Goal: Task Accomplishment & Management: Use online tool/utility

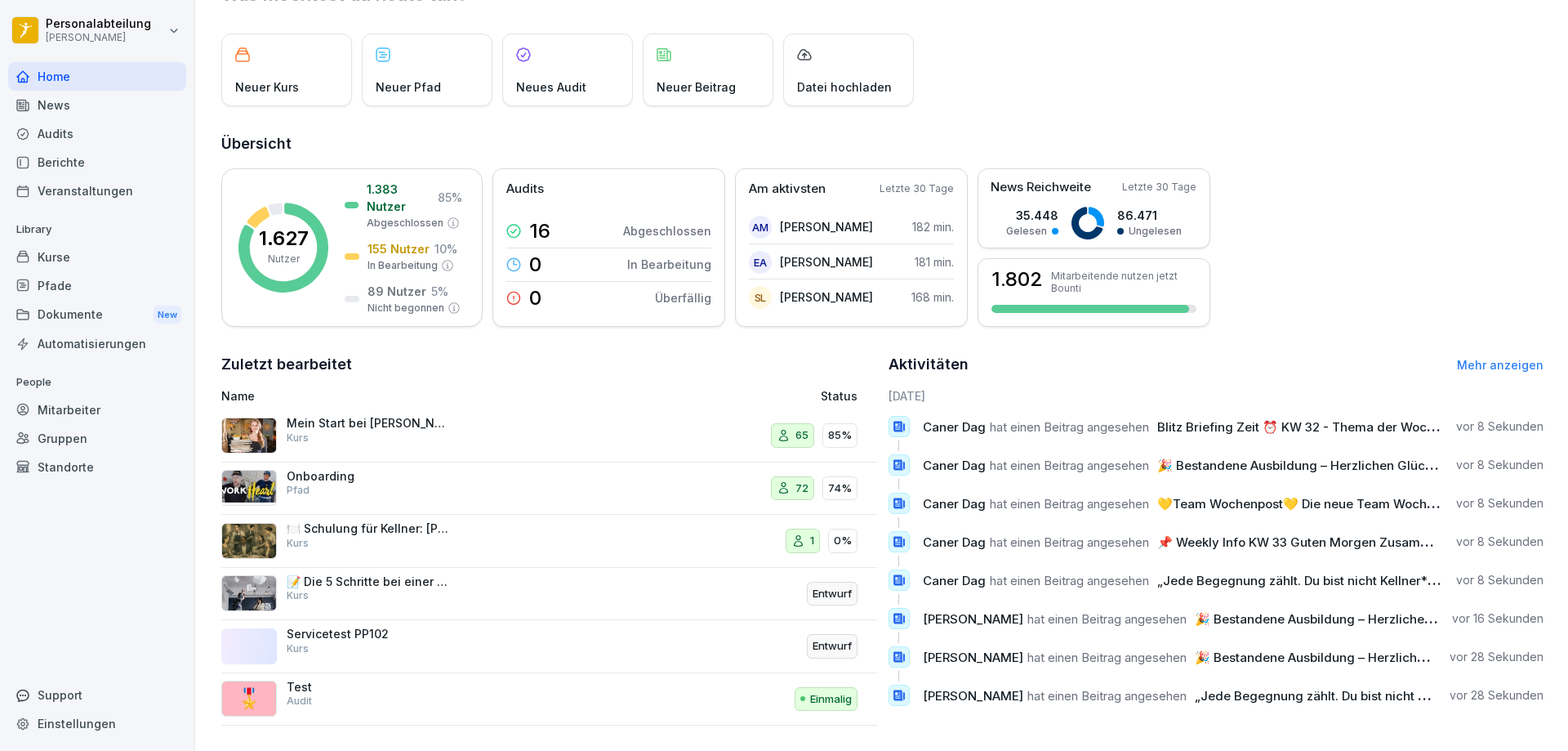
scroll to position [91, 0]
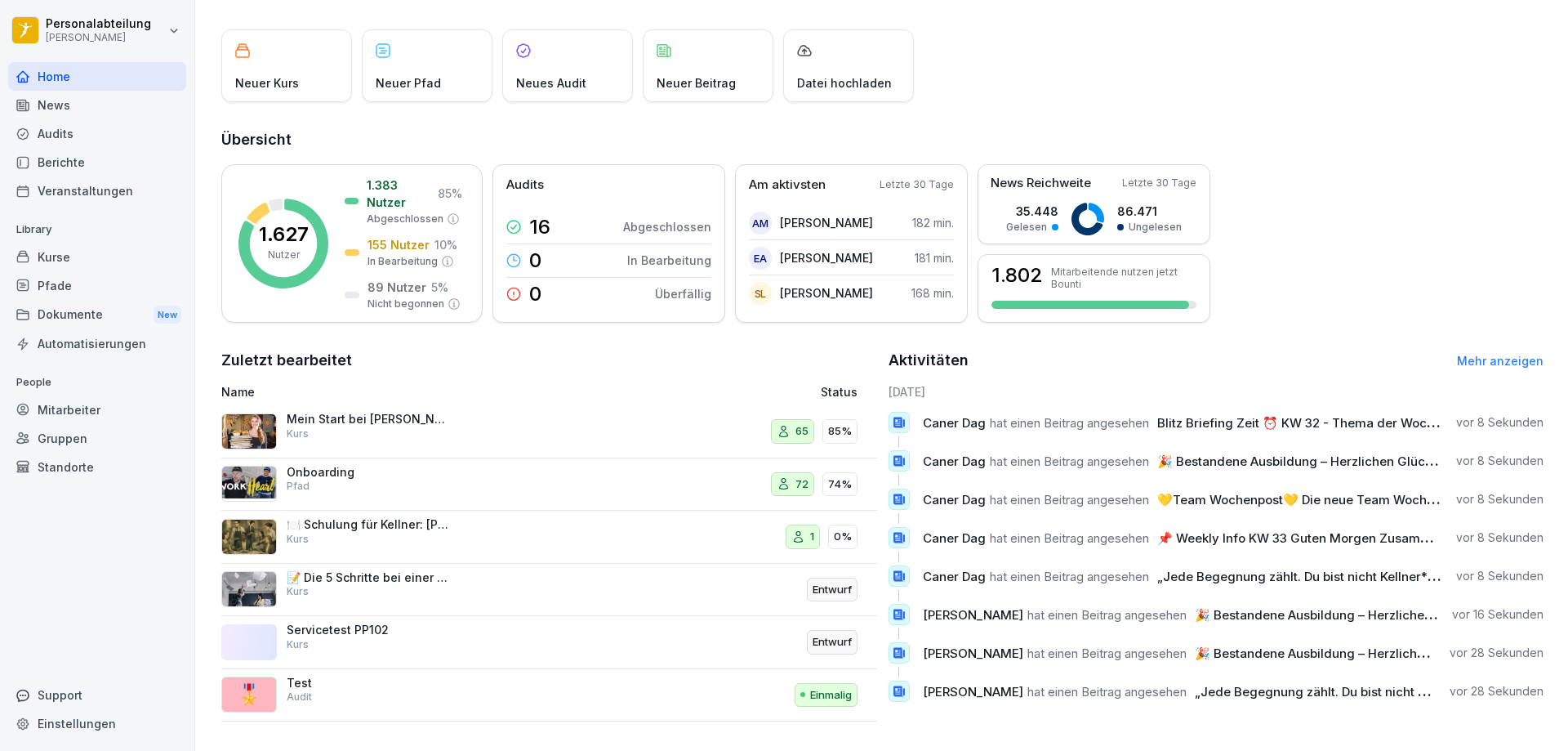
click at [1486, 354] on link "Mehr anzeigen" at bounding box center [1500, 361] width 87 height 14
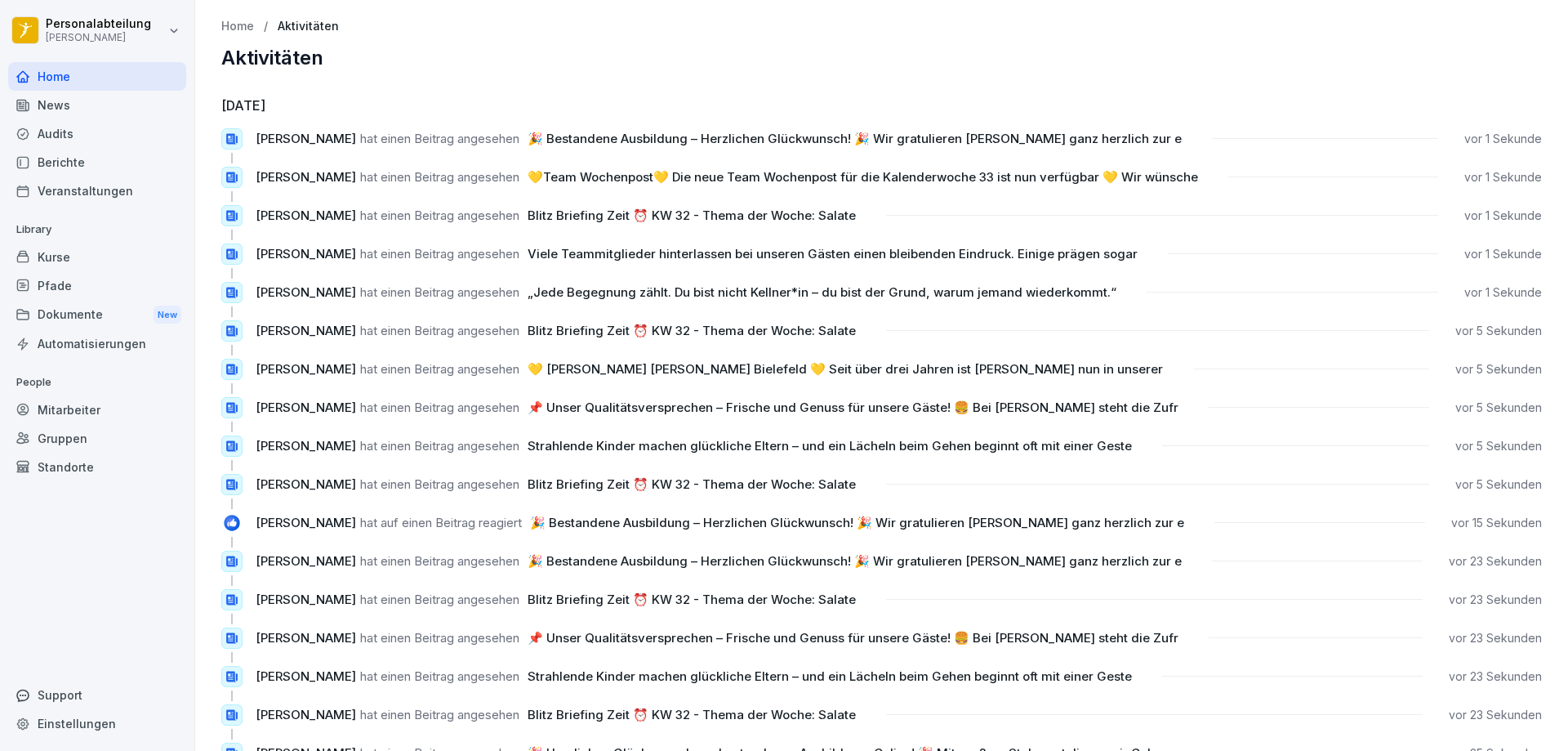
click at [73, 74] on div "Home" at bounding box center [97, 76] width 178 height 28
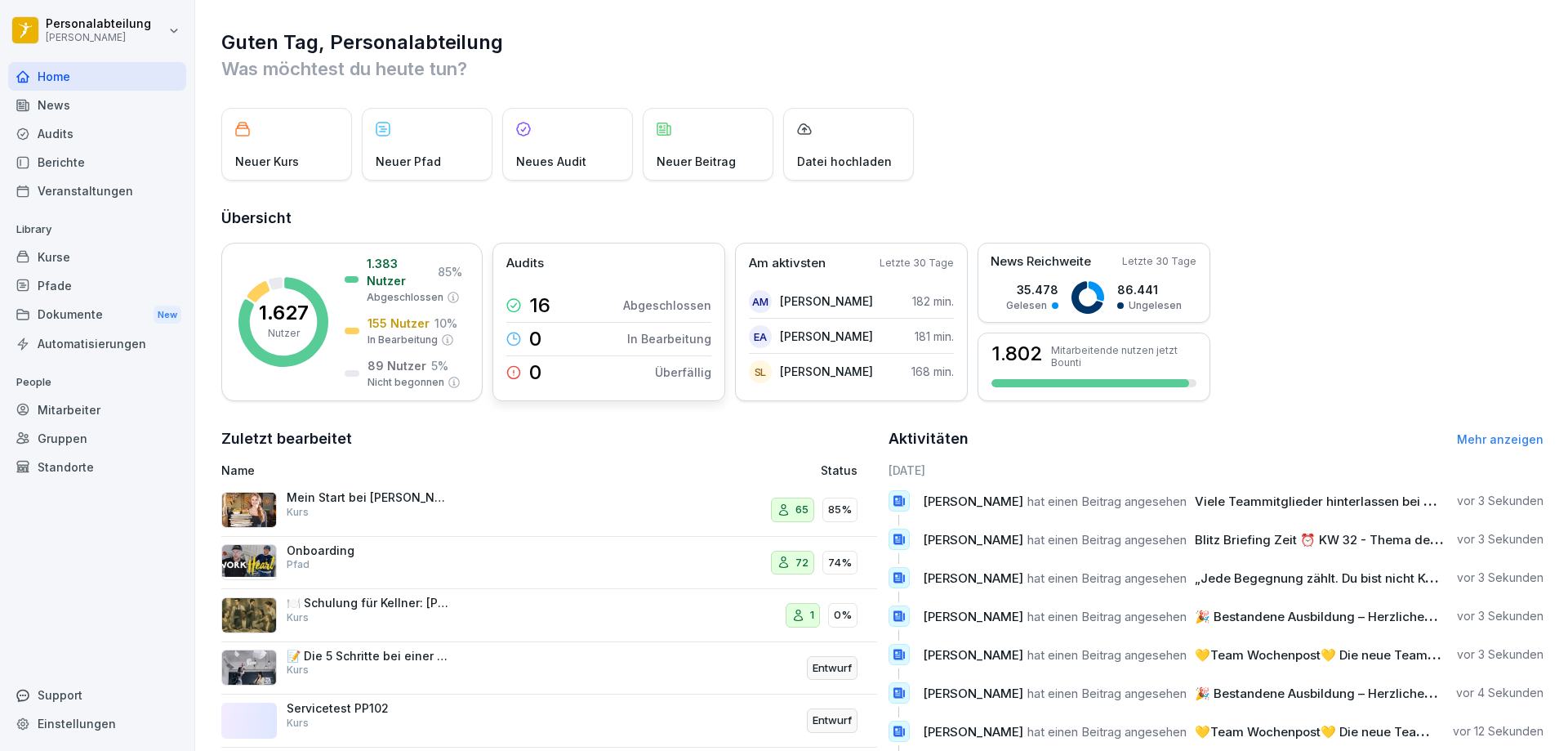
scroll to position [91, 0]
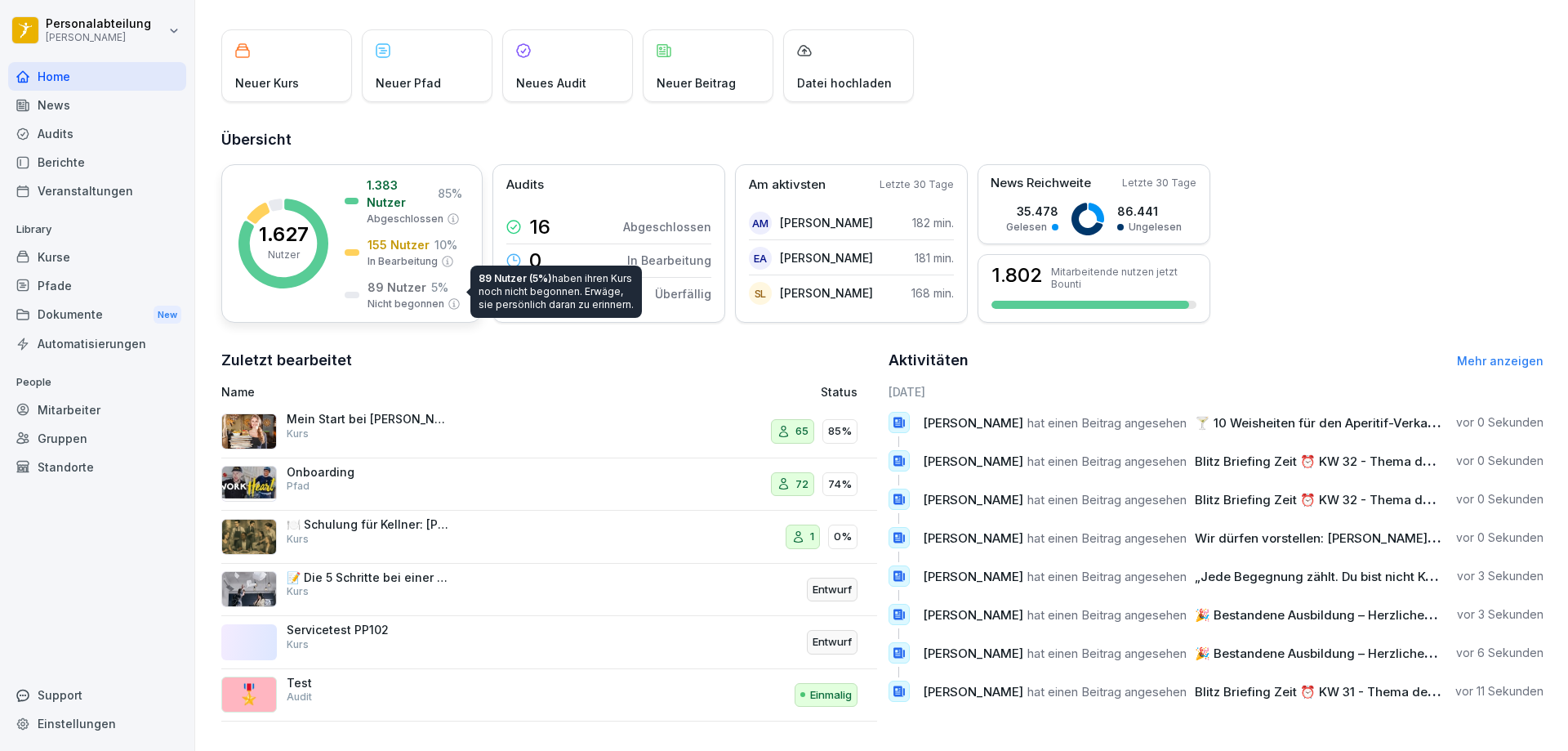
click at [400, 296] on p "Nicht begonnen" at bounding box center [406, 303] width 77 height 15
click at [413, 296] on p "Nicht begonnen" at bounding box center [406, 303] width 77 height 15
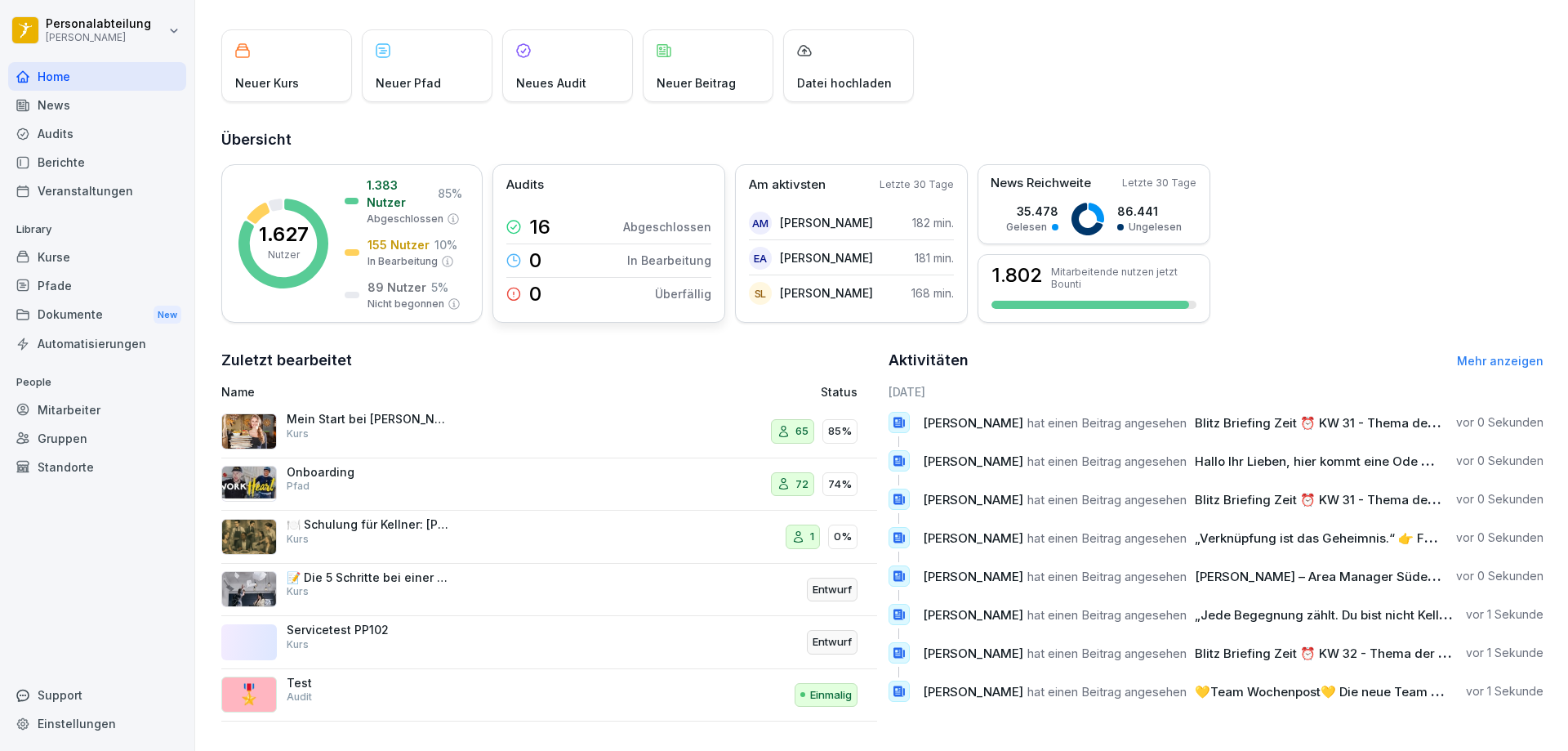
click at [613, 217] on div "16 Abgeschlossen" at bounding box center [608, 227] width 205 height 33
click at [82, 141] on div "Audits" at bounding box center [97, 133] width 178 height 28
click at [74, 128] on div "Audits" at bounding box center [97, 133] width 178 height 28
click at [82, 119] on div "Audits" at bounding box center [97, 133] width 178 height 28
click at [84, 103] on div "News" at bounding box center [97, 104] width 178 height 28
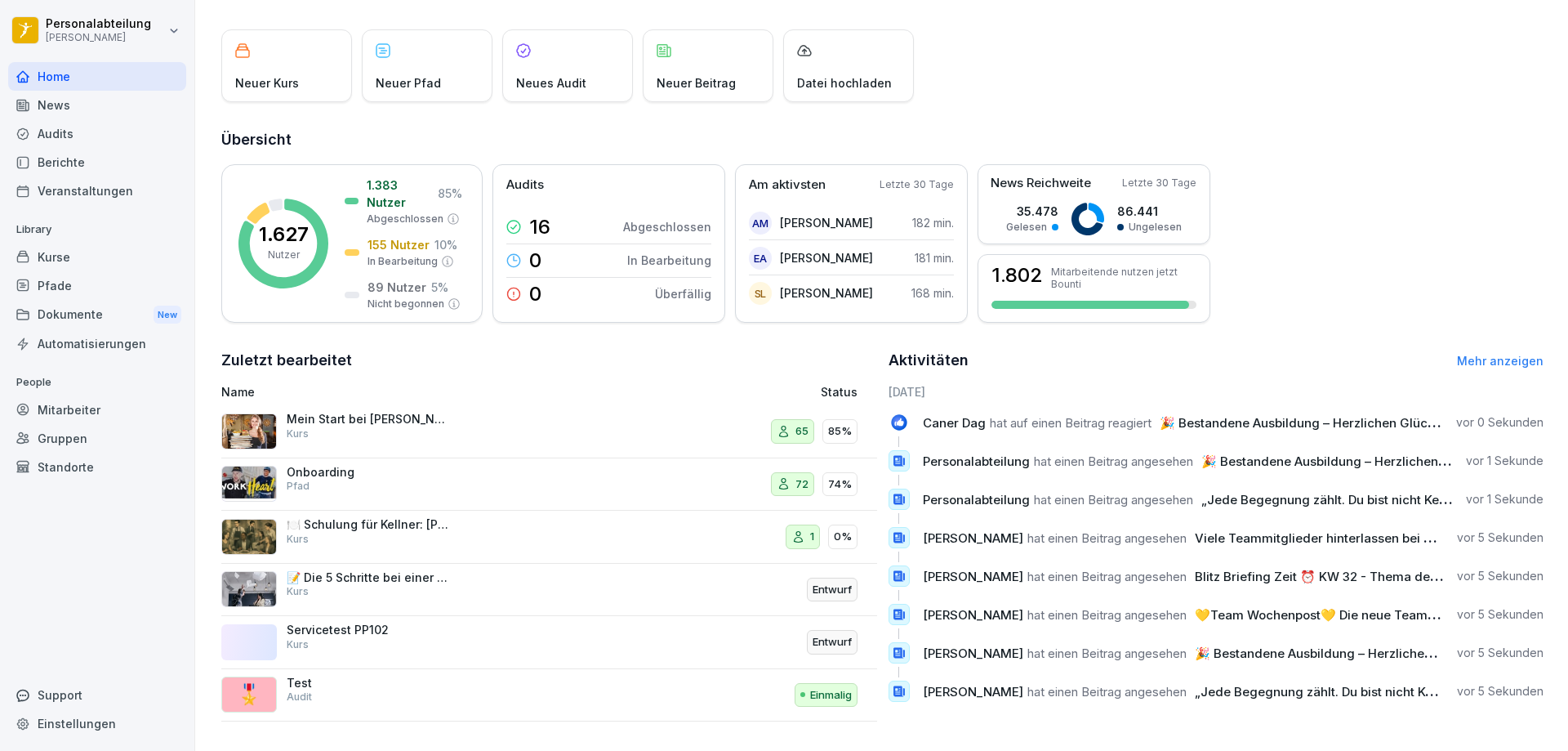
click at [66, 130] on div "Audits" at bounding box center [97, 133] width 178 height 28
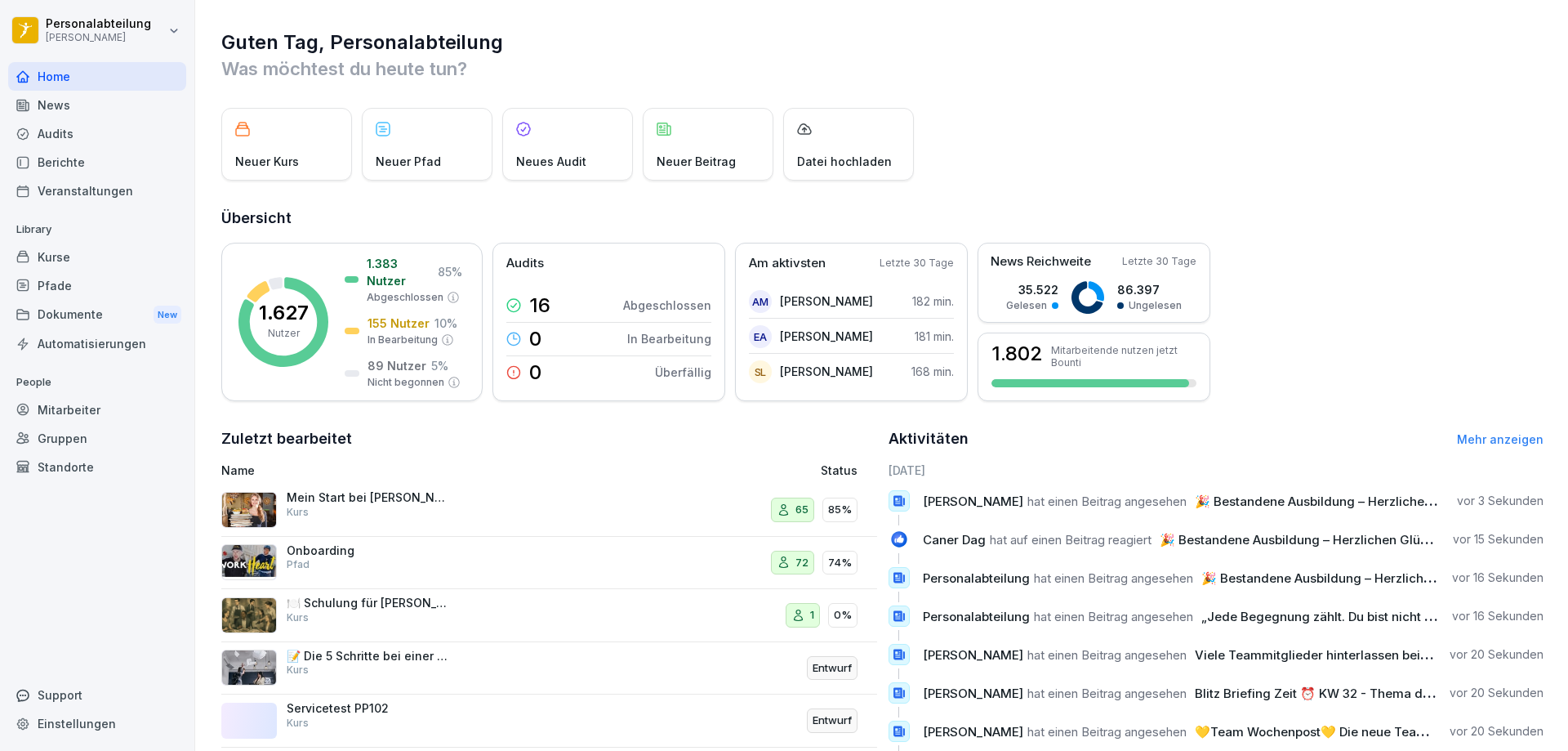
click at [58, 132] on div "Audits" at bounding box center [97, 133] width 178 height 28
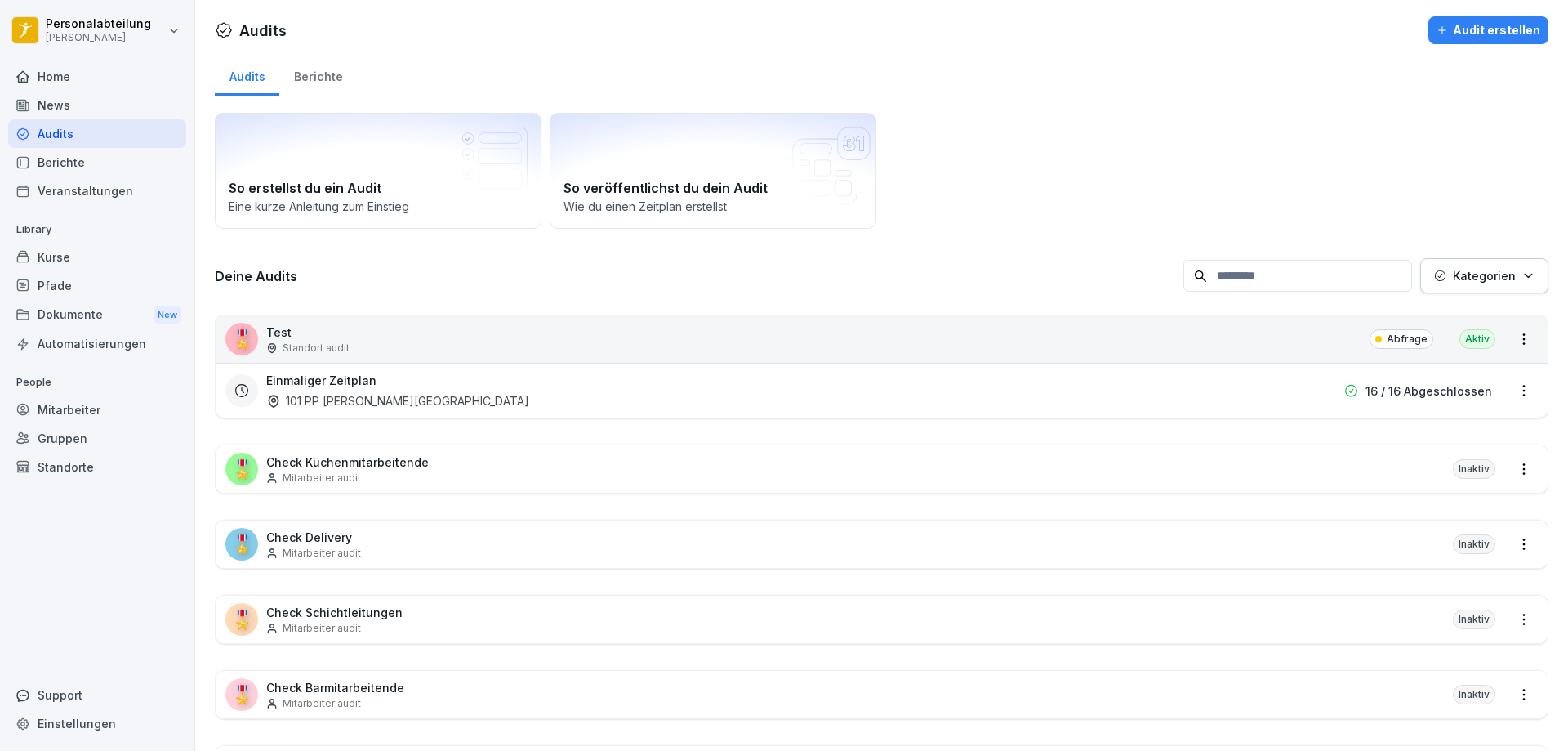
click at [300, 72] on div "Berichte" at bounding box center [318, 74] width 78 height 42
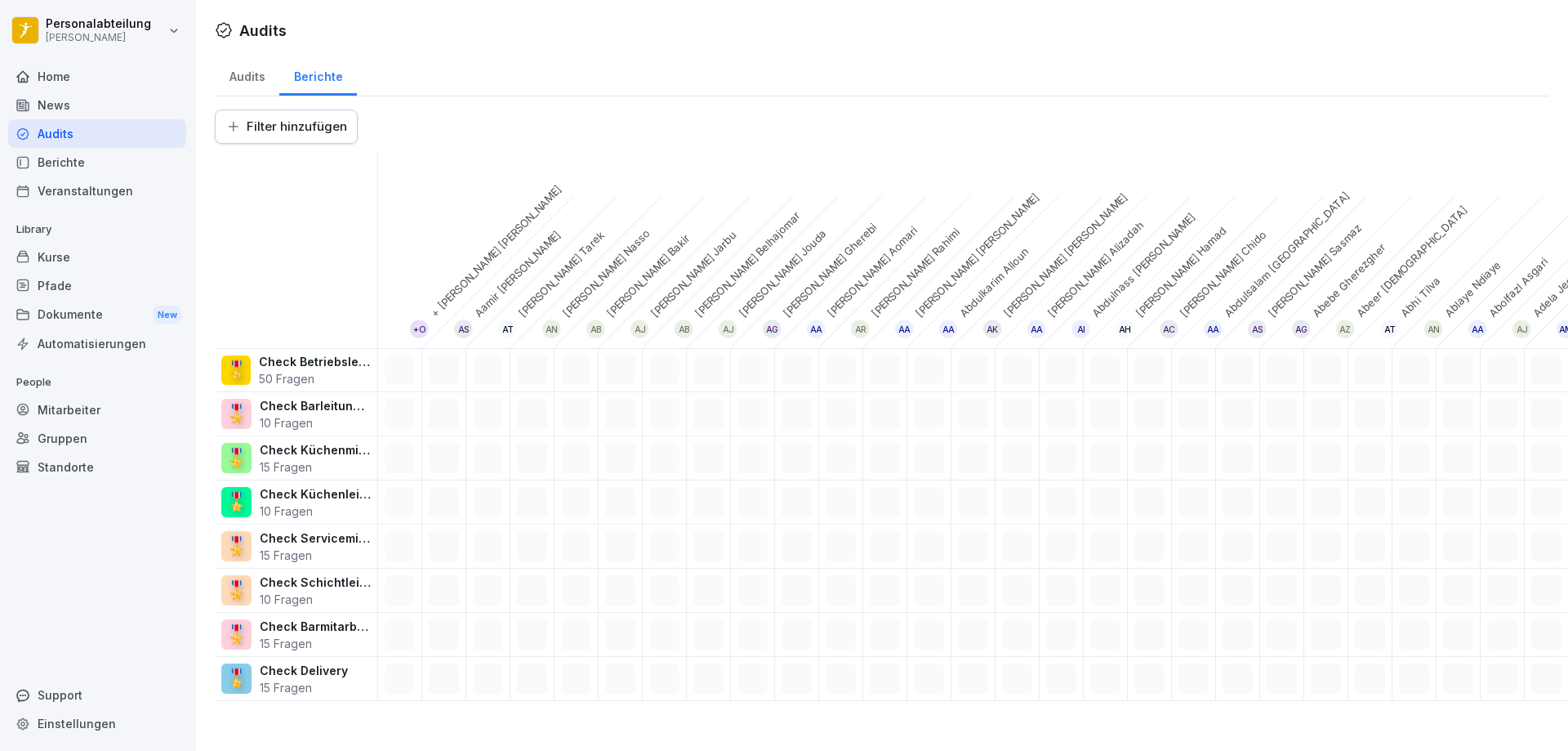
click at [232, 78] on div "Audits" at bounding box center [247, 74] width 64 height 42
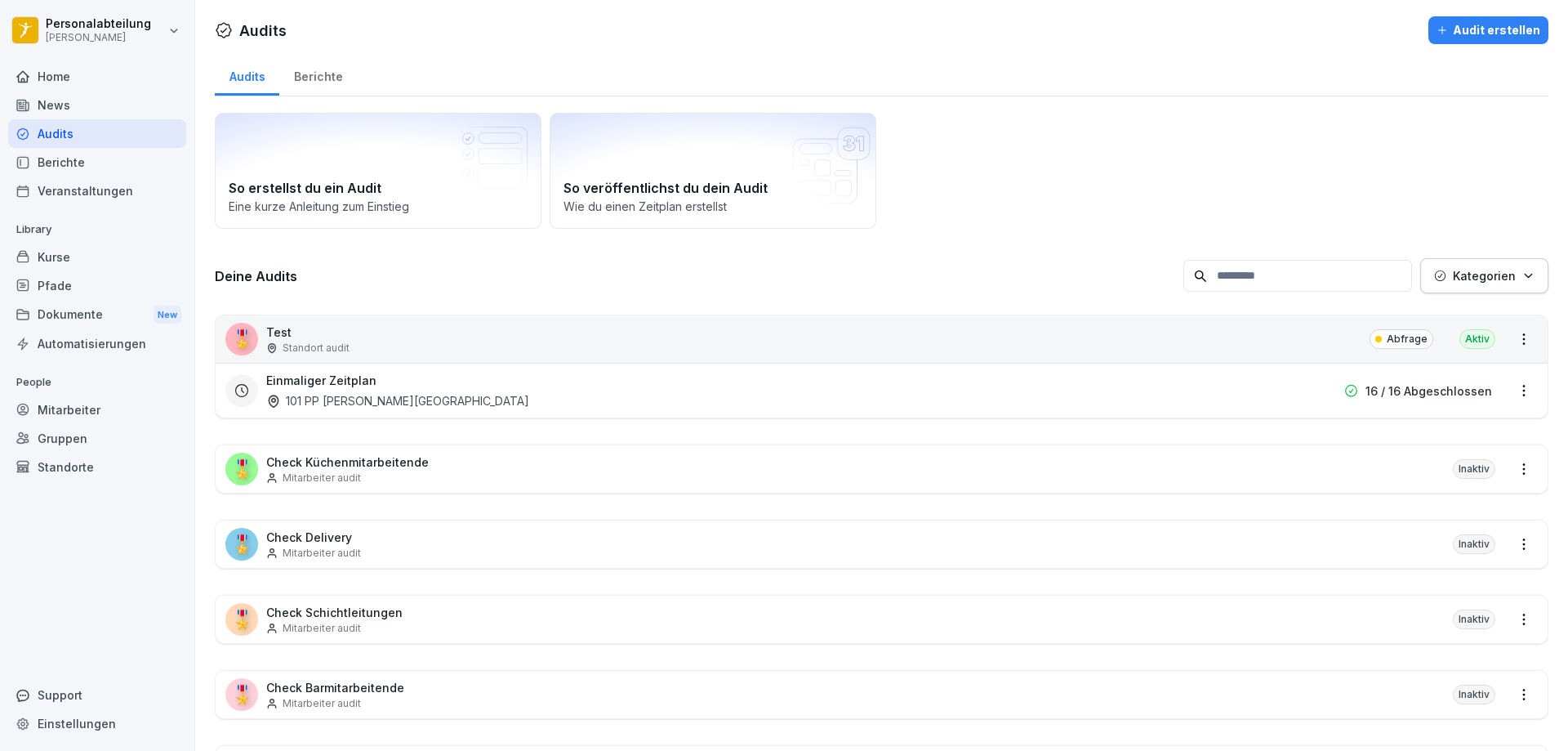
click at [1391, 336] on p "Abfrage" at bounding box center [1407, 338] width 41 height 15
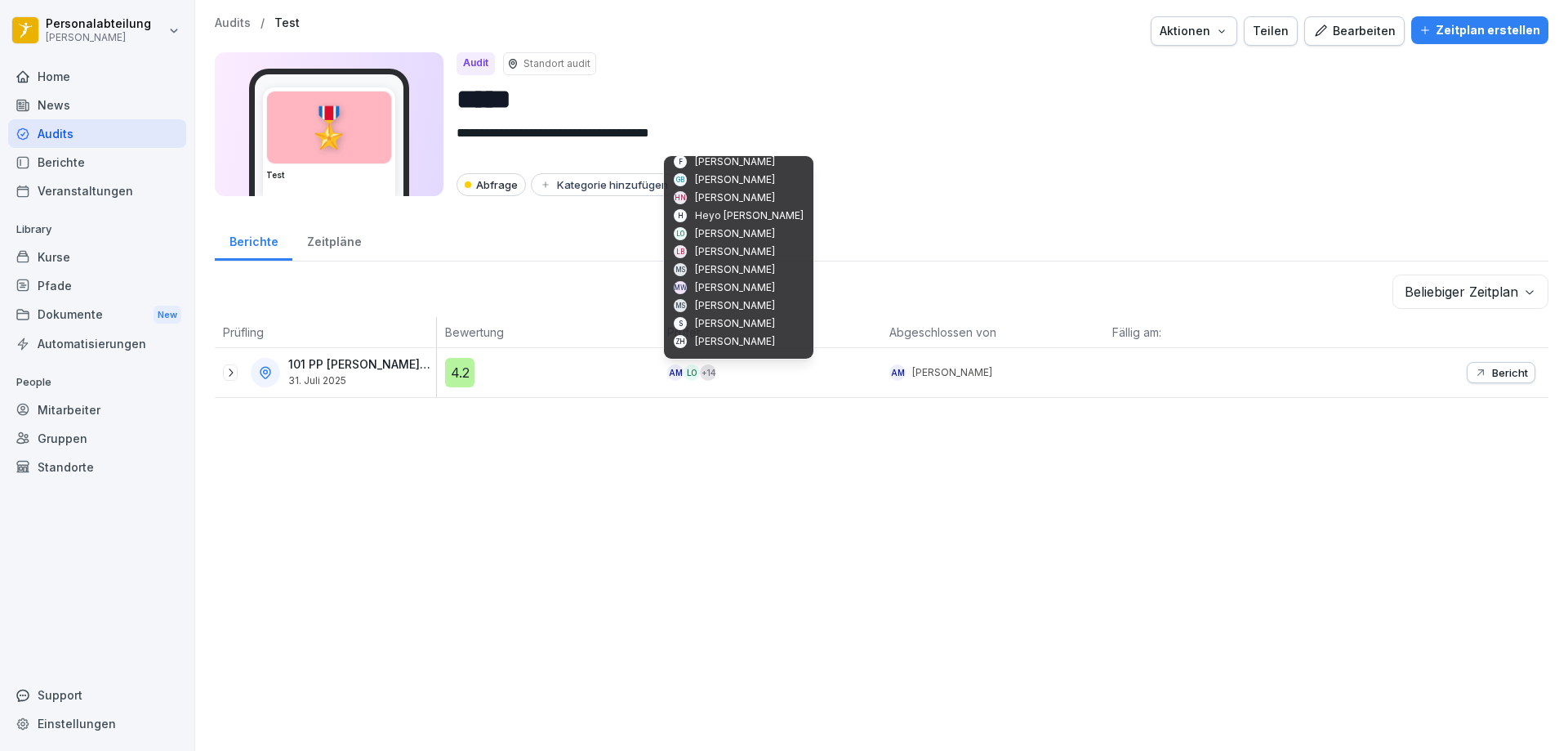
scroll to position [113, 0]
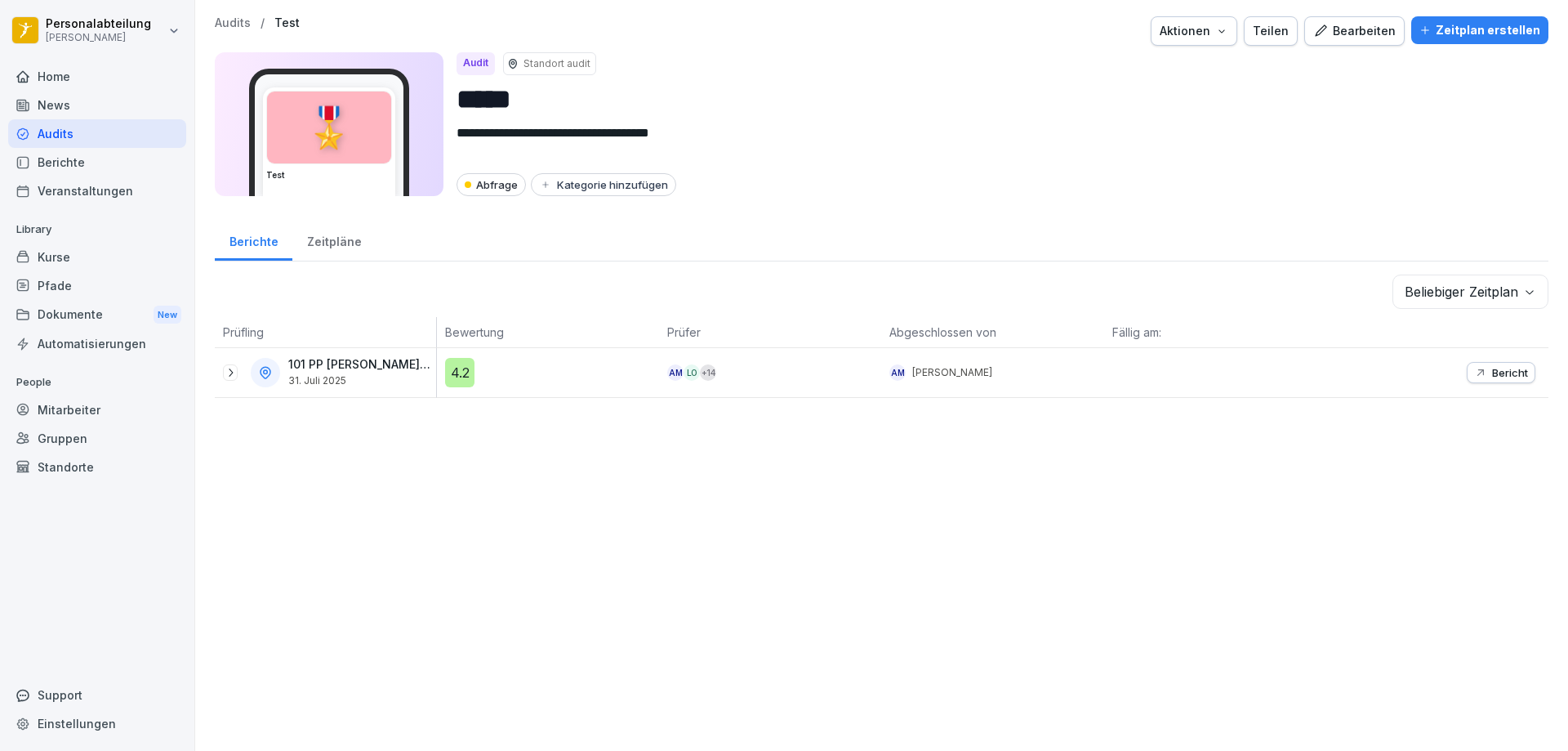
click at [1474, 371] on icon "button" at bounding box center [1480, 372] width 13 height 13
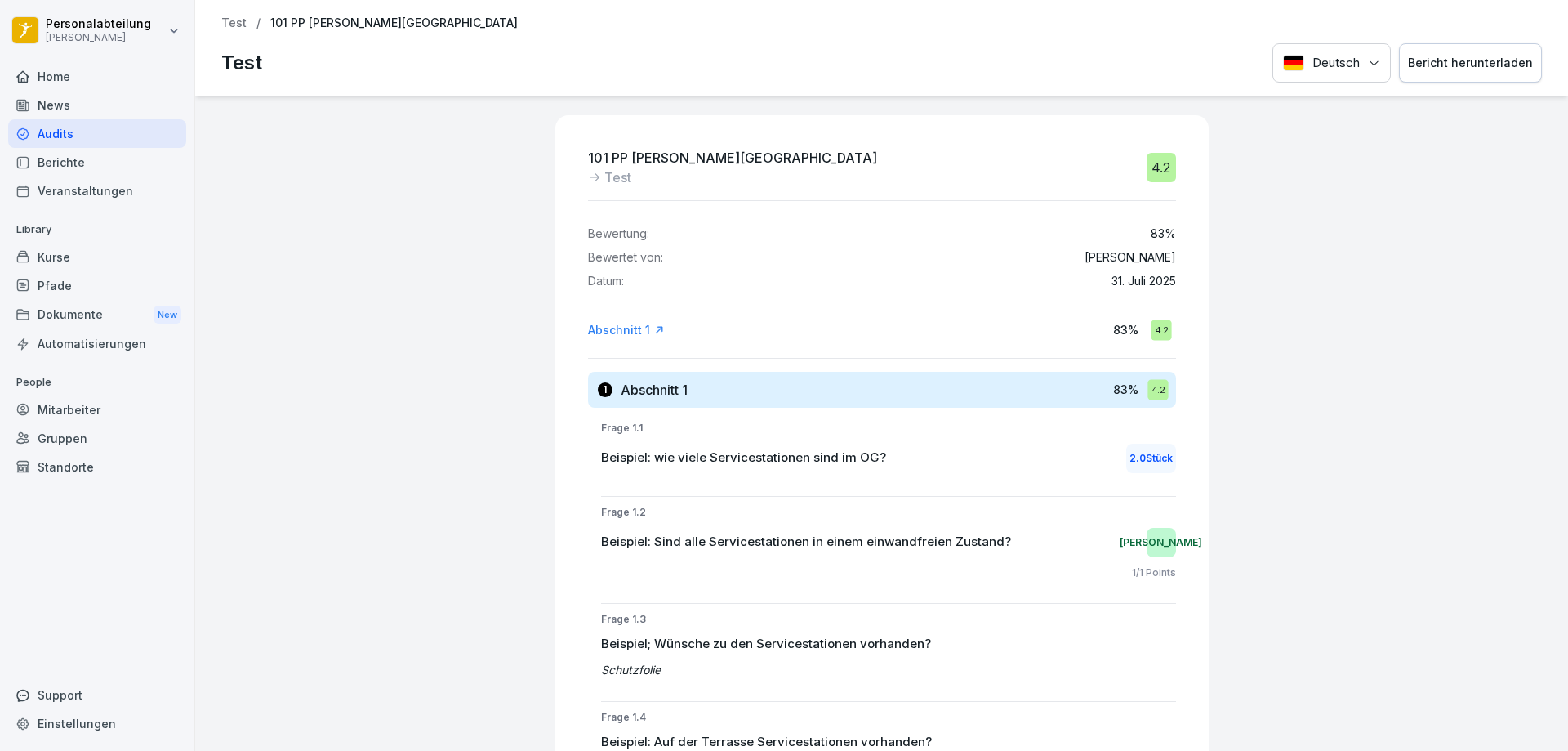
click at [1455, 62] on div "Bericht herunterladen" at bounding box center [1470, 62] width 125 height 18
drag, startPoint x: 402, startPoint y: 296, endPoint x: 380, endPoint y: 240, distance: 60.2
click at [76, 112] on div "News" at bounding box center [97, 104] width 178 height 28
click at [78, 124] on div "Audits" at bounding box center [97, 133] width 178 height 28
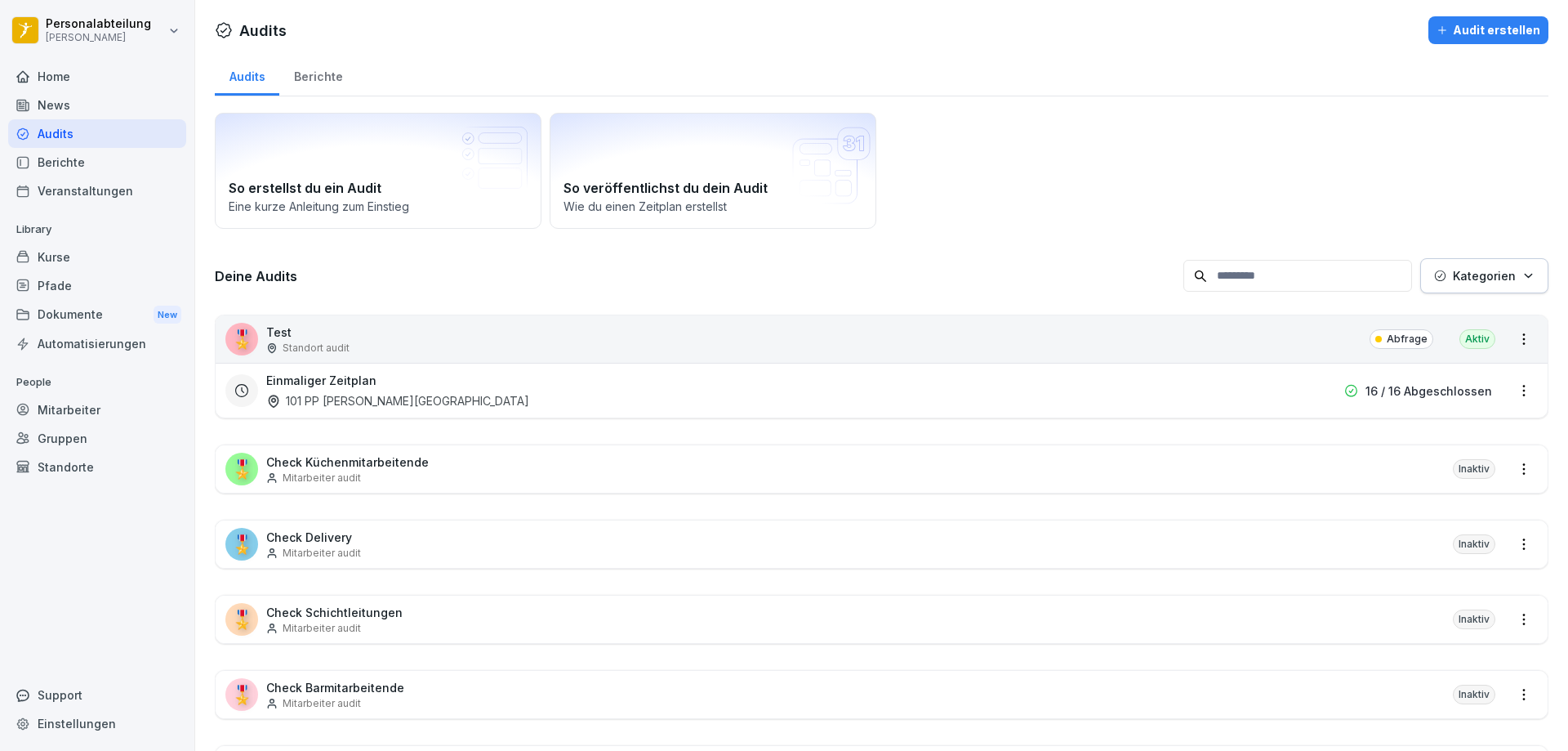
click at [322, 382] on h3 "Einmaliger Zeitplan" at bounding box center [321, 380] width 110 height 18
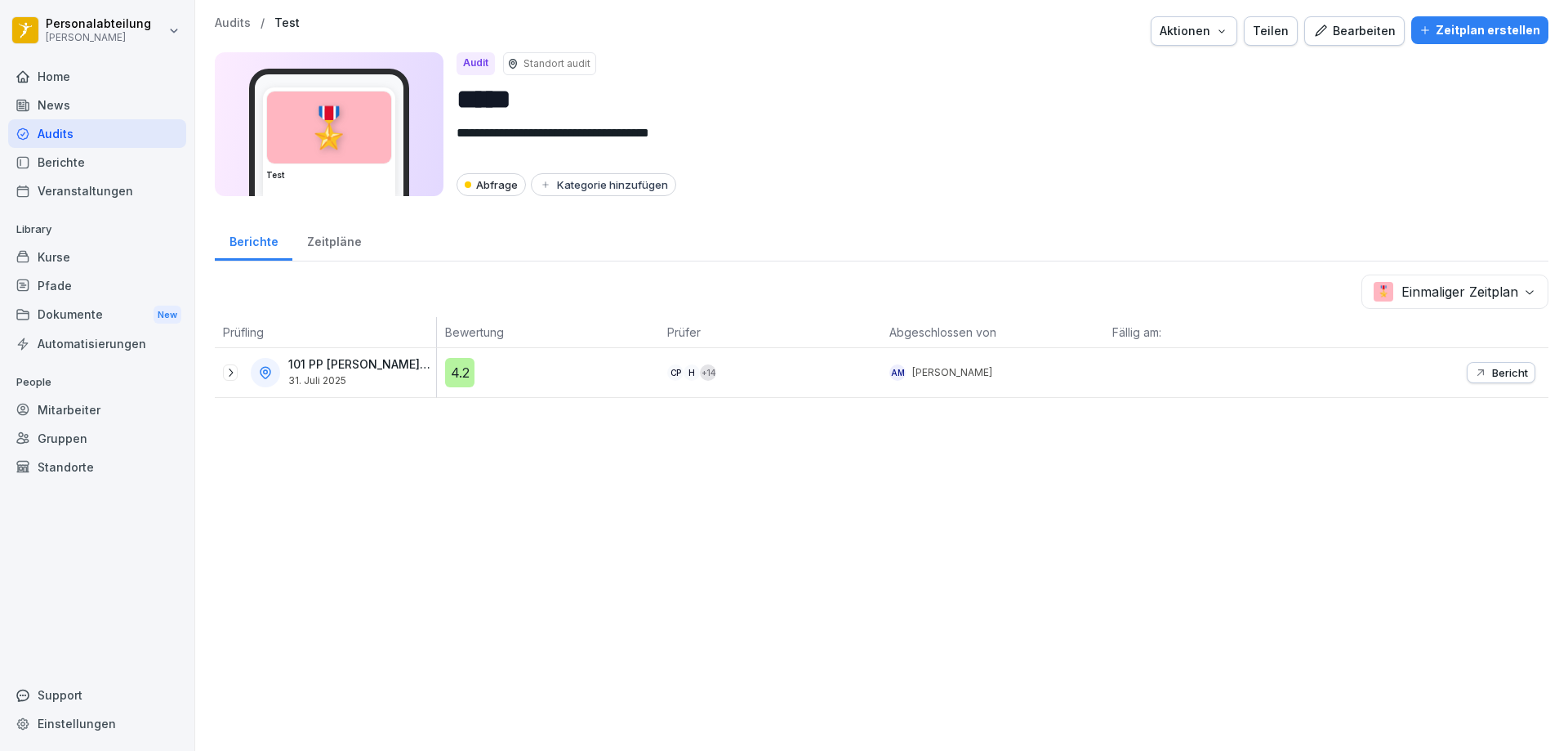
click at [313, 252] on div "Zeitpläne" at bounding box center [333, 239] width 83 height 42
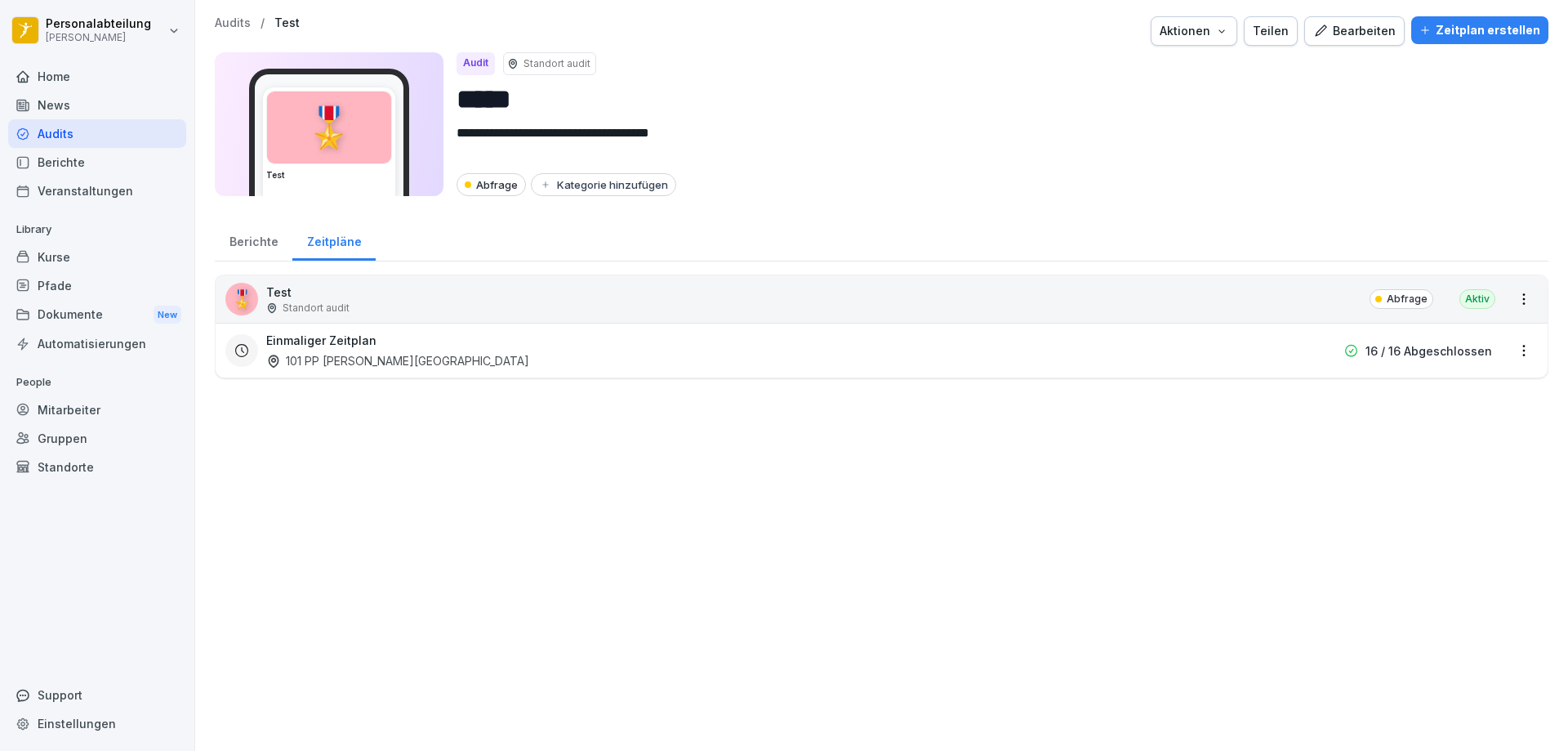
click at [243, 244] on div "Berichte" at bounding box center [254, 239] width 78 height 42
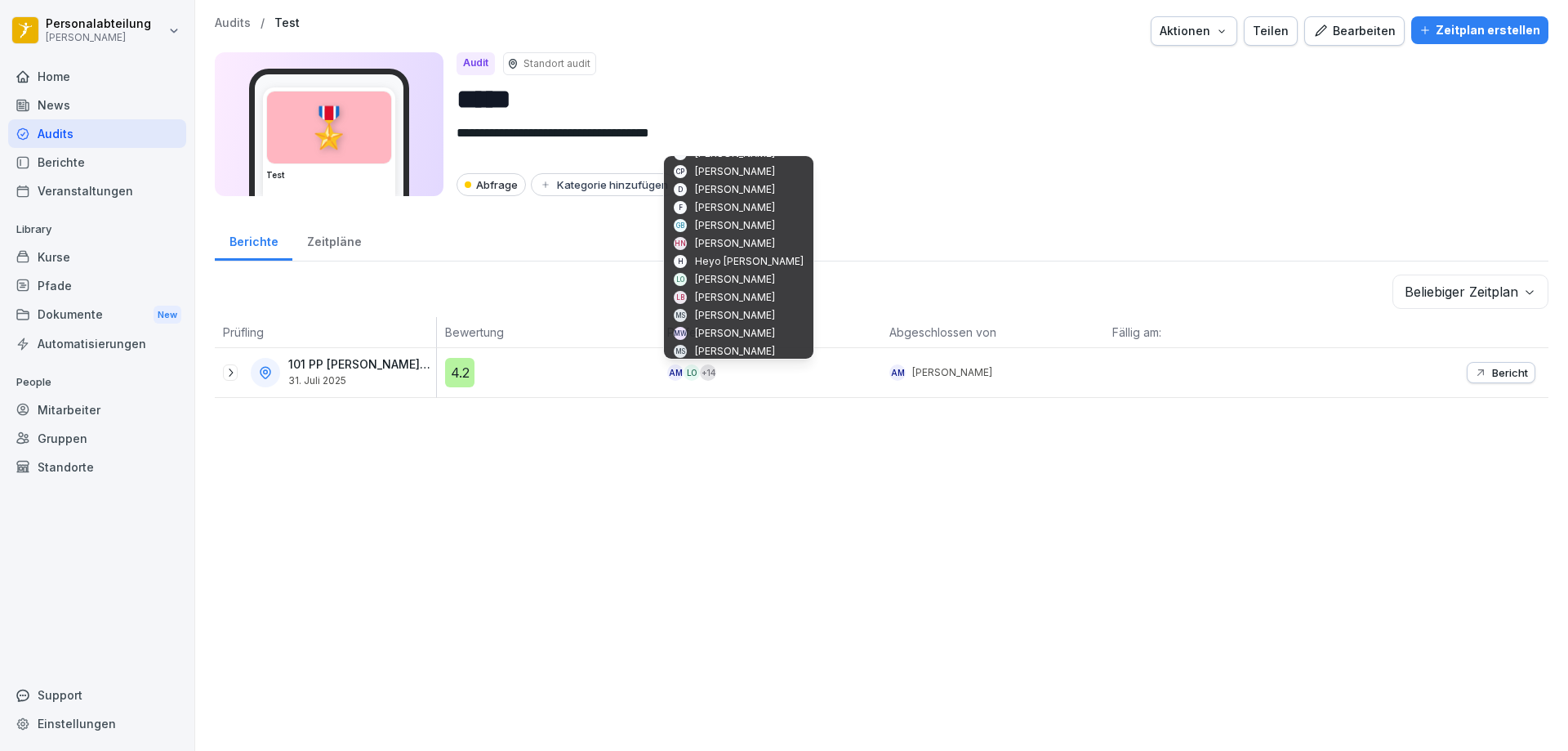
scroll to position [113, 0]
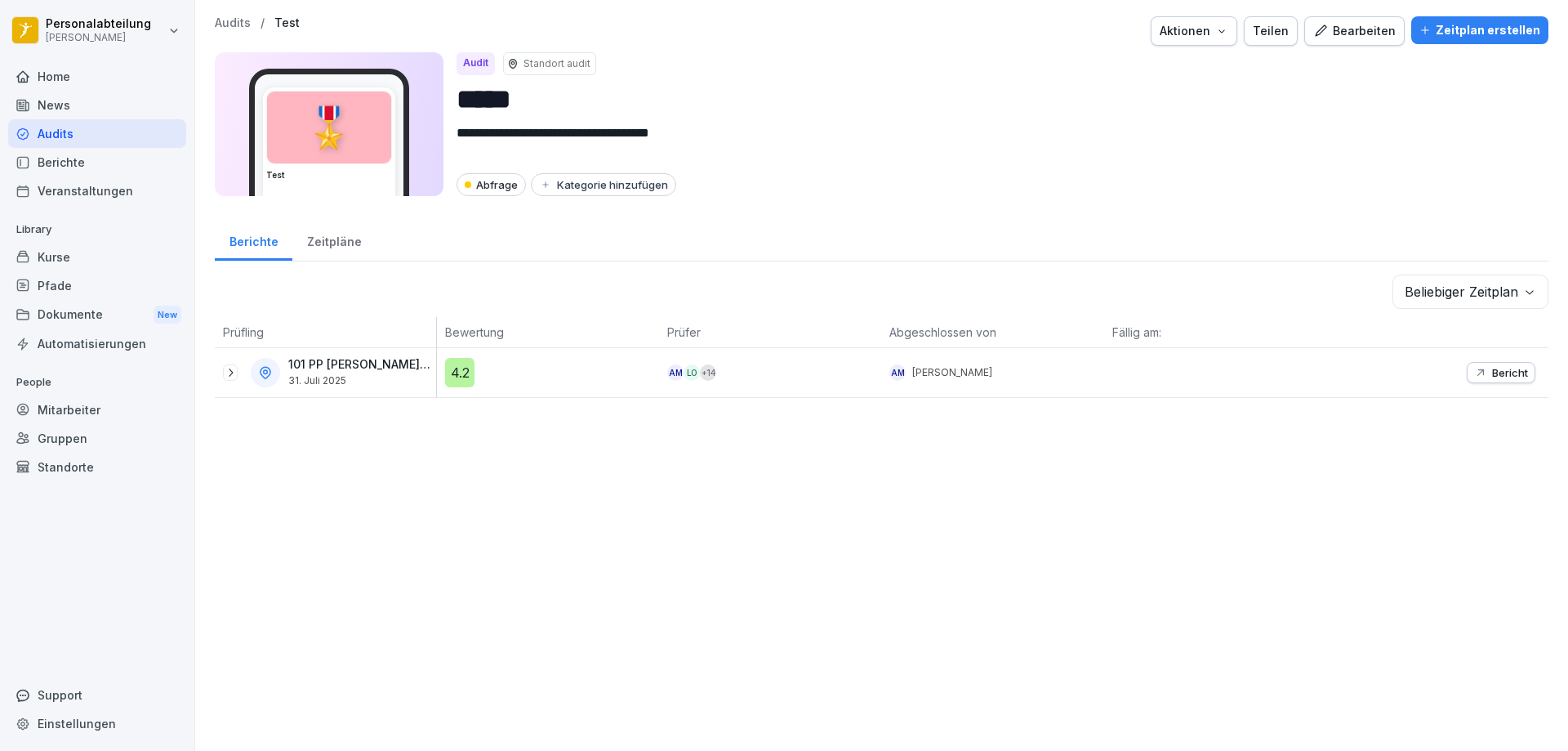
click at [272, 371] on icon at bounding box center [265, 372] width 15 height 15
click at [348, 350] on div "101 PP Lübeck - Breite Straße 31. Juli 2025" at bounding box center [325, 373] width 221 height 49
click at [352, 357] on div "101 PP Lübeck - Breite Straße 31. Juli 2025" at bounding box center [325, 373] width 221 height 49
click at [353, 367] on p "101 PP [GEOGRAPHIC_DATA]" at bounding box center [361, 365] width 144 height 14
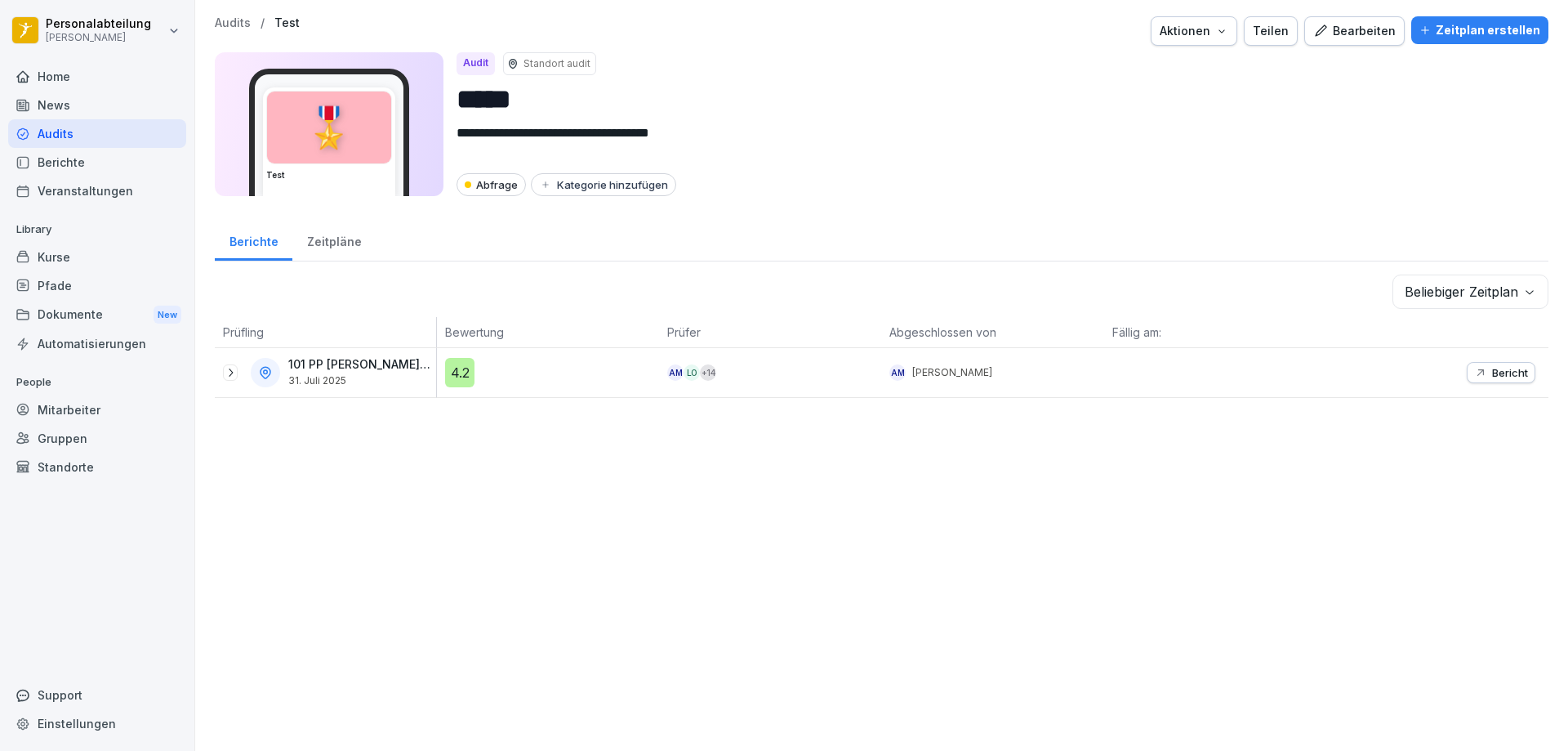
click at [353, 323] on th "Prüfling" at bounding box center [326, 333] width 222 height 31
click at [236, 375] on icon at bounding box center [230, 372] width 13 height 13
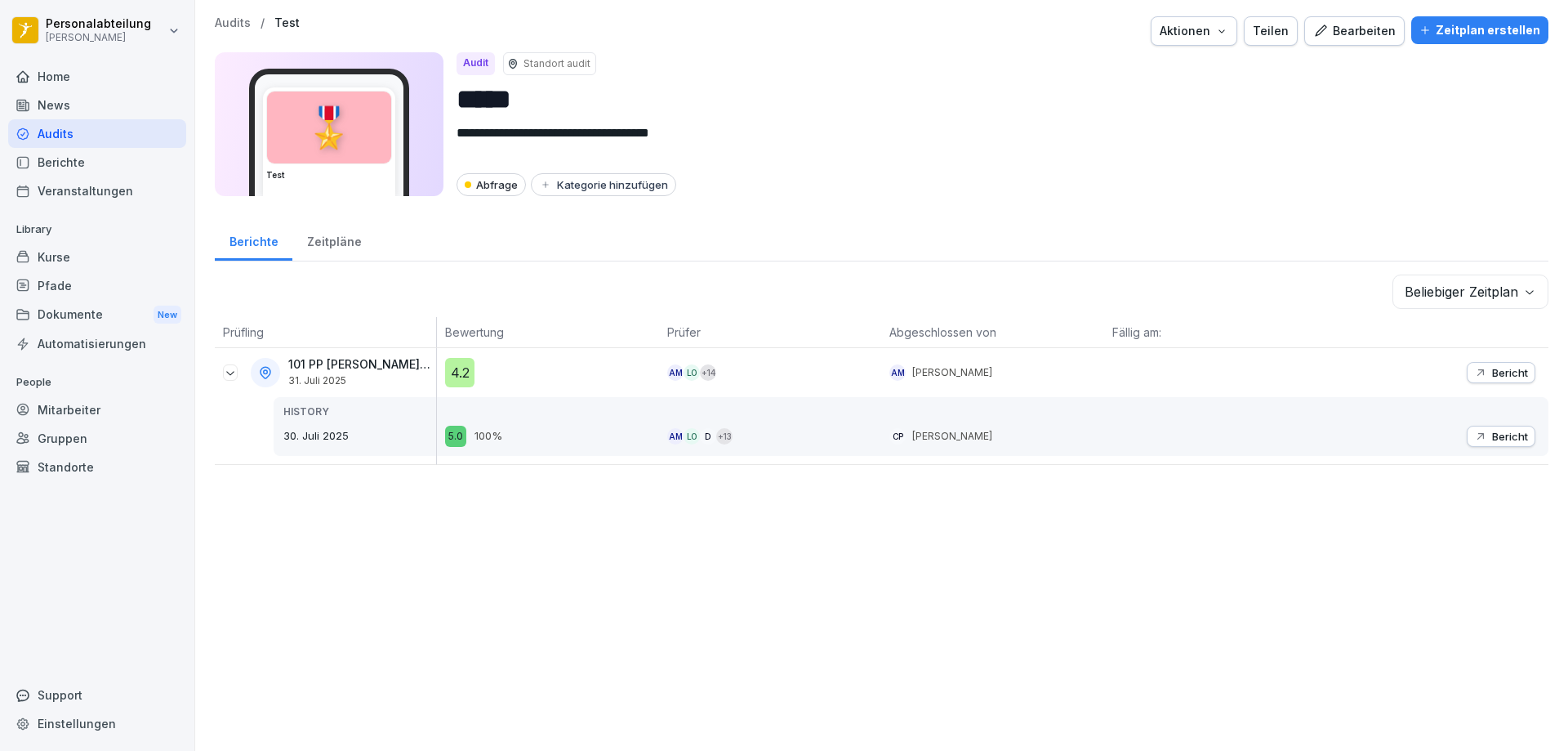
click at [1483, 429] on button "Bericht" at bounding box center [1501, 436] width 68 height 21
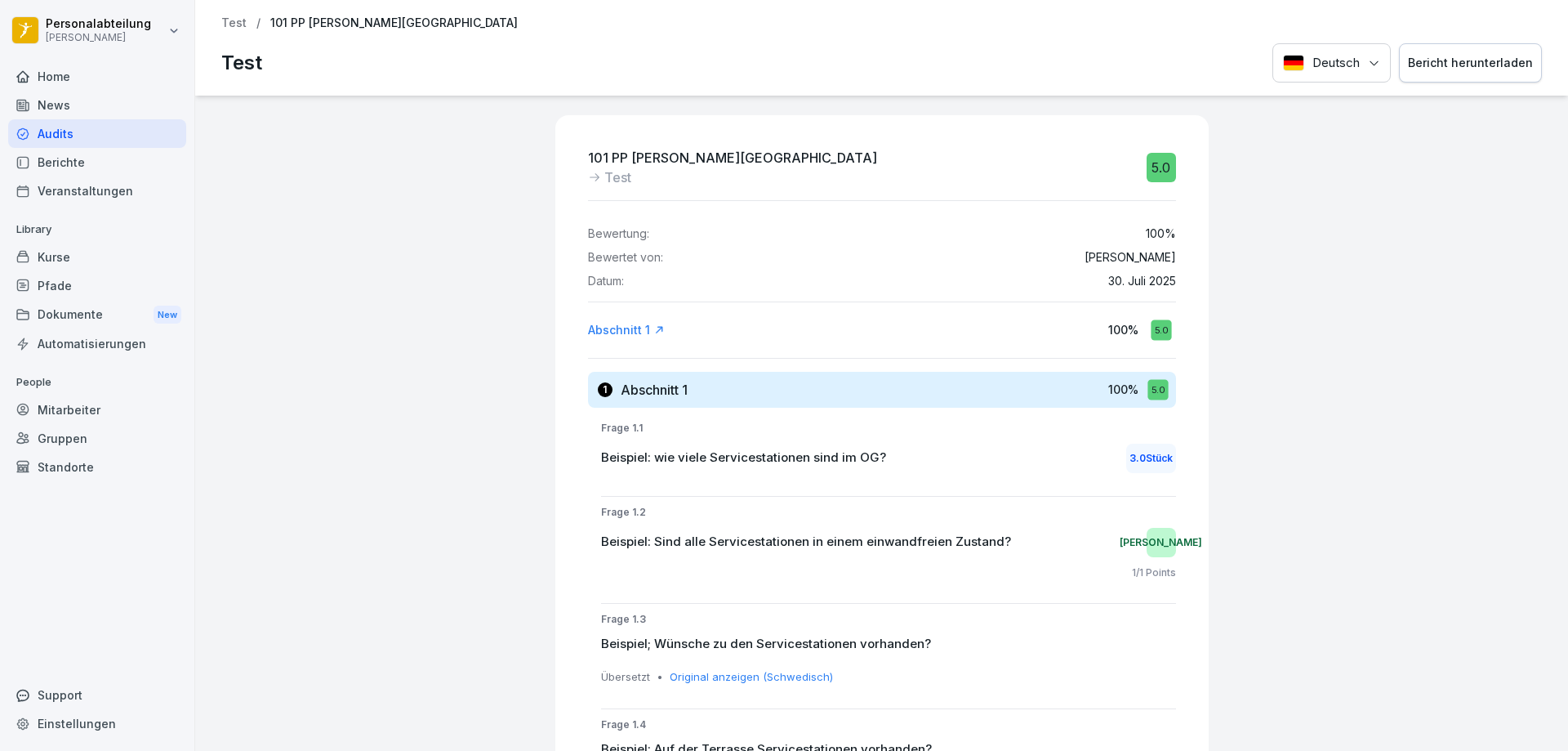
click at [48, 92] on div "News" at bounding box center [97, 104] width 178 height 28
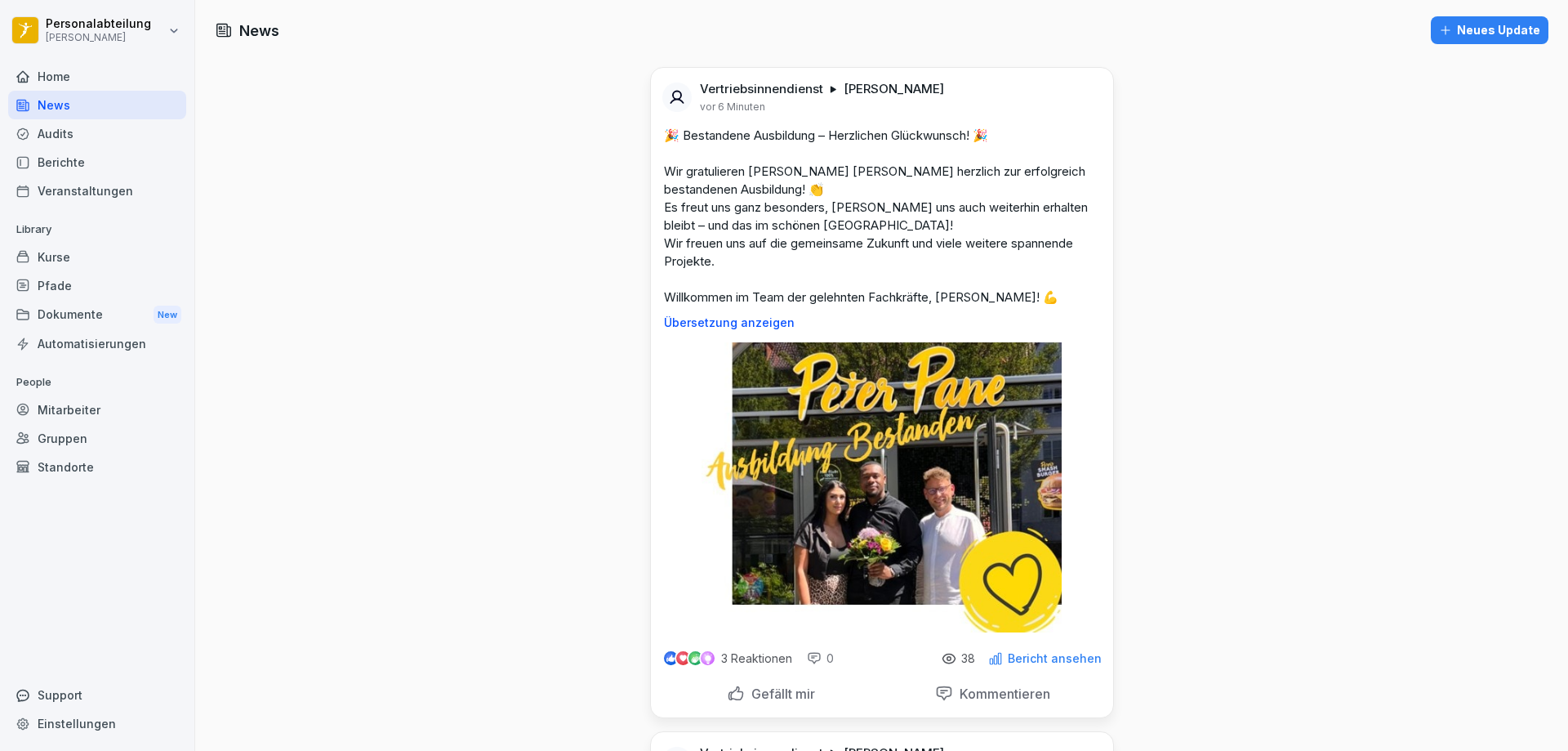
click at [969, 423] on img at bounding box center [881, 487] width 360 height 290
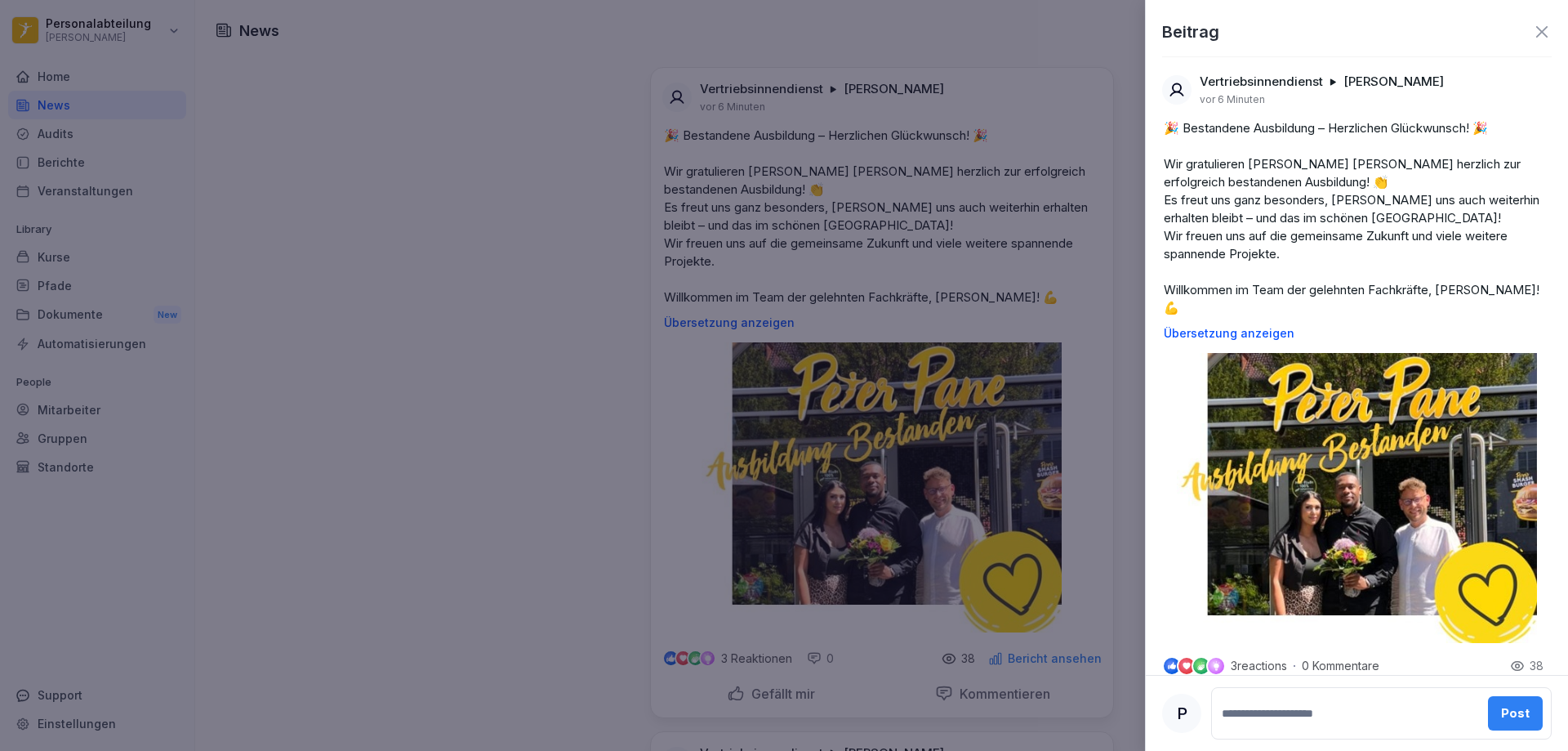
click at [989, 301] on div at bounding box center [784, 376] width 1568 height 751
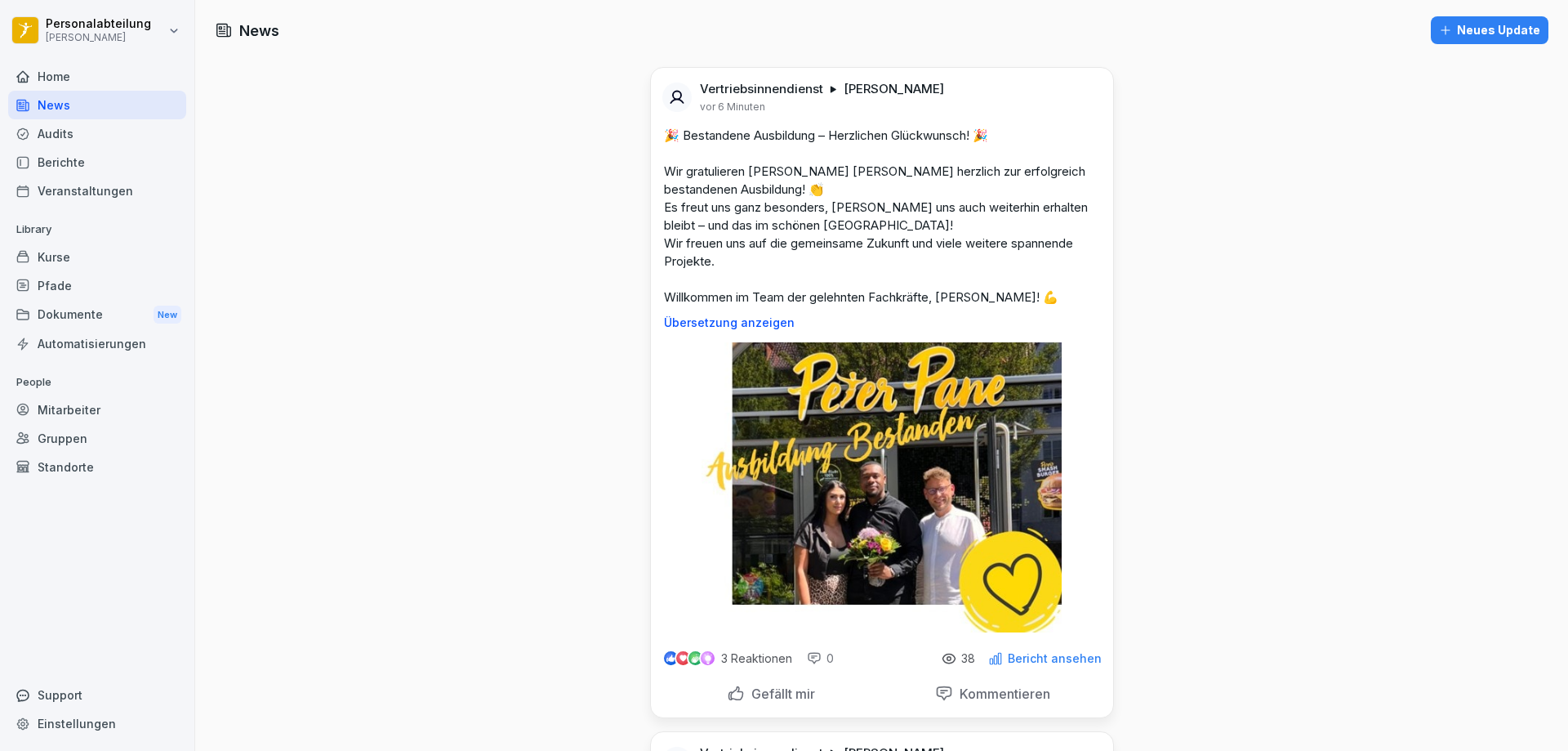
click at [875, 367] on img at bounding box center [881, 487] width 360 height 290
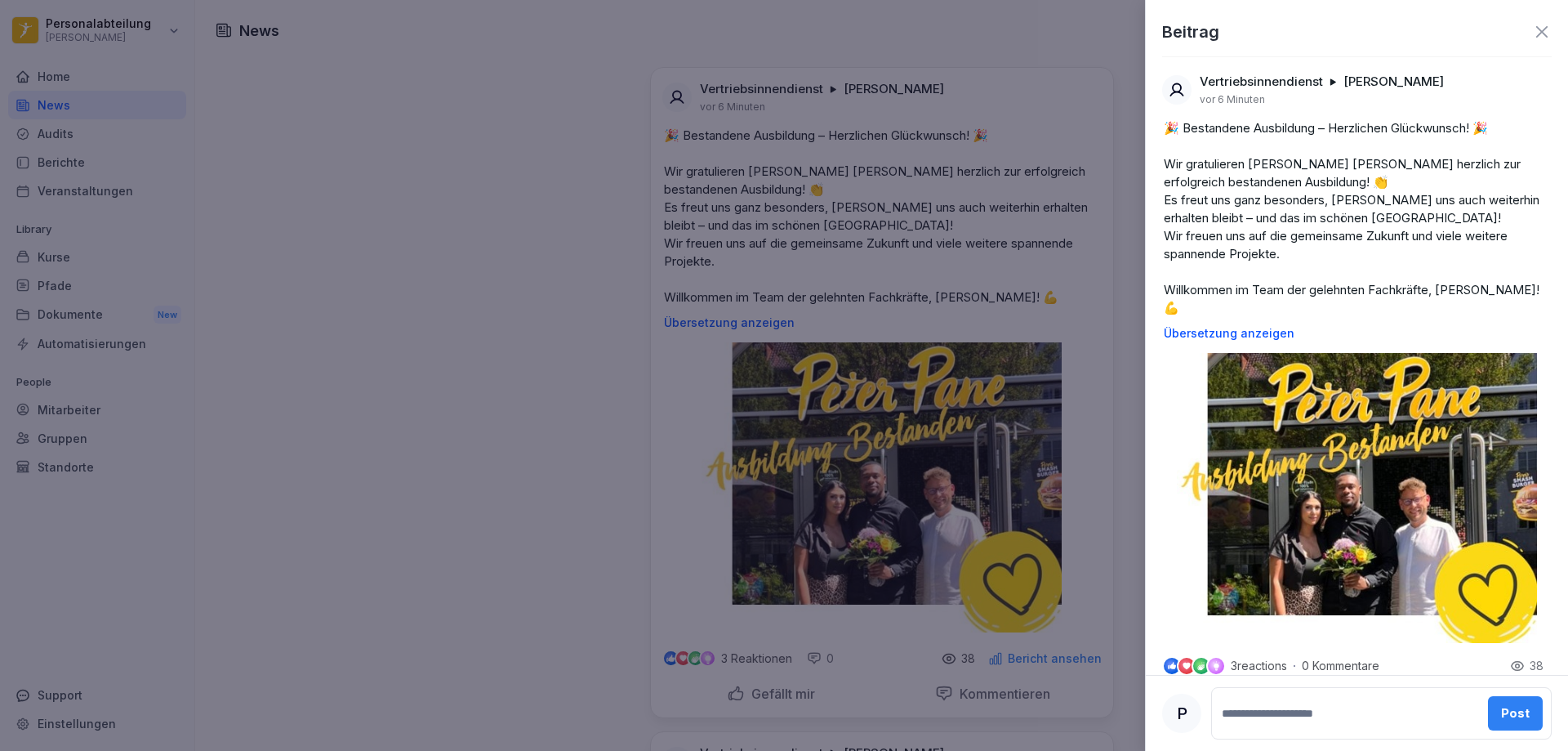
click at [949, 356] on div at bounding box center [784, 376] width 1568 height 751
